Goal: Transaction & Acquisition: Purchase product/service

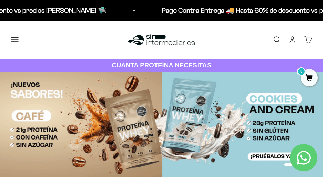
click at [293, 39] on link "Iniciar sesión" at bounding box center [292, 40] width 8 height 8
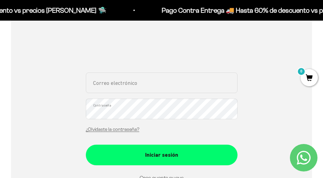
scroll to position [115, 0]
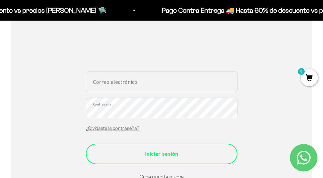
type input "andresmauriciobedoya@gmail.com"
click at [156, 151] on div "Iniciar sesión" at bounding box center [162, 154] width 124 height 9
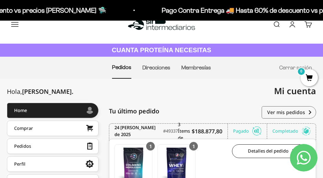
scroll to position [58, 0]
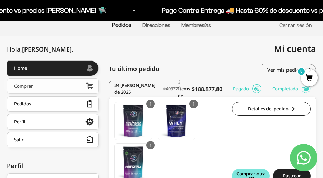
click at [45, 86] on link "Comprar" at bounding box center [53, 86] width 92 height 15
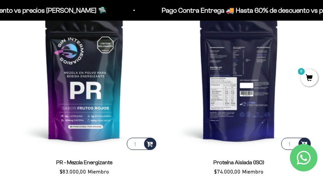
scroll to position [459, 0]
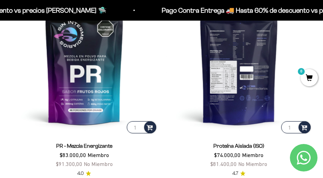
click at [249, 64] on img at bounding box center [239, 62] width 146 height 146
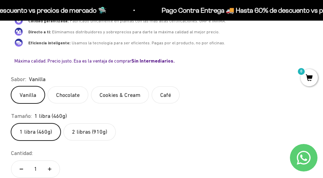
click at [115, 92] on label "Cookies & Cream" at bounding box center [120, 94] width 58 height 17
click at [11, 86] on input "Cookies & Cream" at bounding box center [11, 86] width 0 height 0
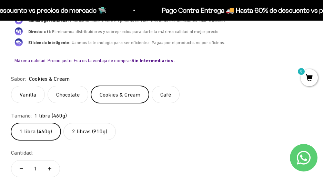
click at [90, 133] on label "2 libras (910g)" at bounding box center [89, 131] width 52 height 17
click at [11, 123] on input "2 libras (910g)" at bounding box center [11, 123] width 0 height 0
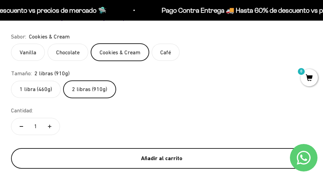
scroll to position [575, 0]
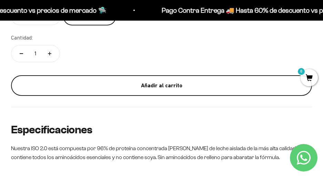
click at [147, 87] on div "Añadir al carrito" at bounding box center [161, 85] width 273 height 9
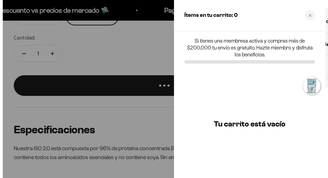
scroll to position [0, 2299]
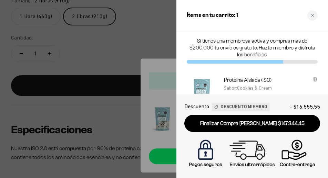
click at [138, 28] on div at bounding box center [164, 89] width 328 height 178
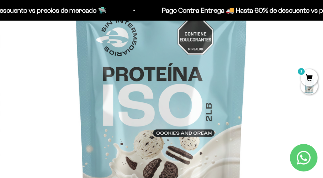
scroll to position [58, 0]
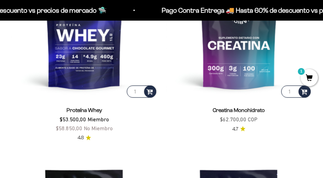
scroll to position [238, 0]
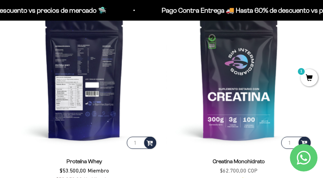
click at [70, 80] on img at bounding box center [84, 77] width 146 height 146
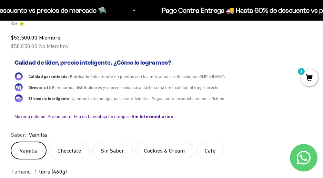
scroll to position [459, 0]
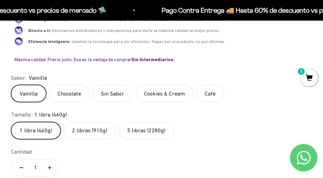
click at [91, 133] on label "2 libras (910g)" at bounding box center [89, 130] width 52 height 17
click at [11, 122] on input "2 libras (910g)" at bounding box center [11, 122] width 0 height 0
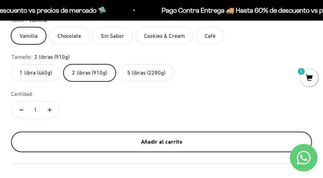
click at [166, 141] on div "Añadir al carrito" at bounding box center [161, 142] width 273 height 9
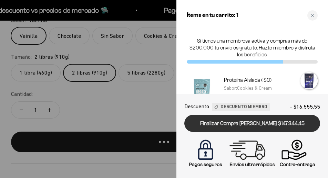
scroll to position [0, 1642]
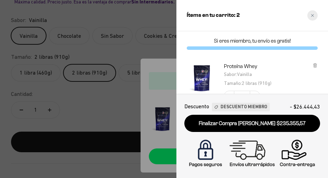
click at [312, 17] on icon "Close cart" at bounding box center [312, 15] width 3 height 3
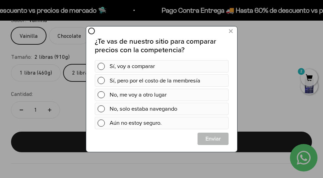
scroll to position [0, 0]
click at [228, 30] on icon at bounding box center [230, 31] width 4 height 9
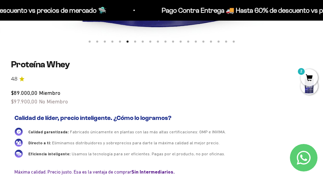
scroll to position [402, 0]
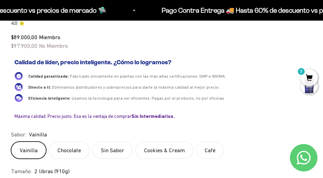
click at [309, 72] on span "2" at bounding box center [308, 77] width 17 height 17
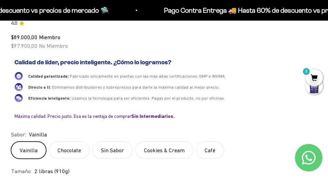
scroll to position [0, 1642]
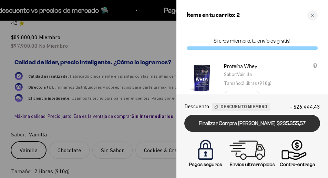
click at [243, 123] on link "Finalizar Compra [PERSON_NAME] $235.355,57" at bounding box center [252, 124] width 136 height 18
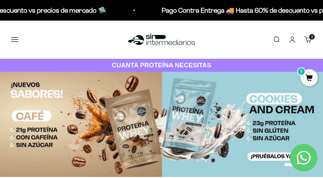
click at [311, 40] on link "Carrito 2 artículos 2" at bounding box center [308, 40] width 8 height 8
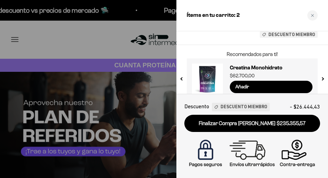
scroll to position [183, 0]
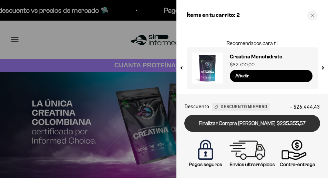
click at [246, 124] on link "Finalizar Compra [PERSON_NAME] $235.355,57" at bounding box center [252, 124] width 136 height 18
